Goal: Information Seeking & Learning: Learn about a topic

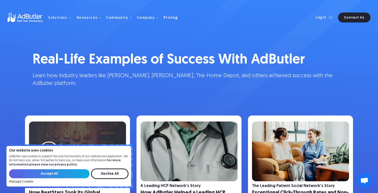
click at [164, 18] on div "Pricing" at bounding box center [171, 18] width 15 height 4
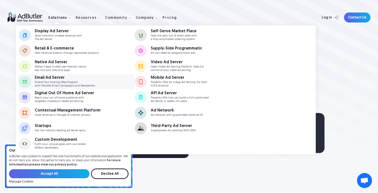
click at [61, 75] on link "Email Ad Server Extend Your Existing Web Program with Flexible Email Campaigns …" at bounding box center [77, 81] width 116 height 15
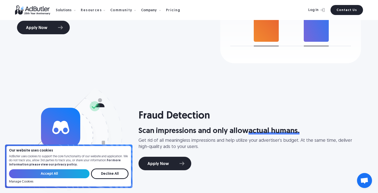
scroll to position [1277, 0]
